Goal: Task Accomplishment & Management: Use online tool/utility

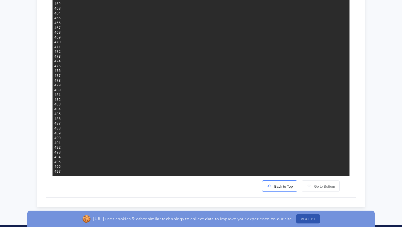
scroll to position [2373, 0]
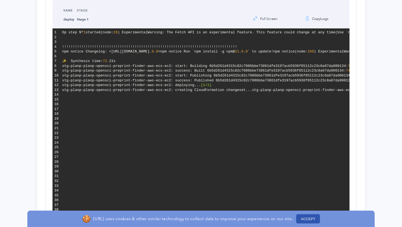
scroll to position [250, 0]
